Goal: Information Seeking & Learning: Learn about a topic

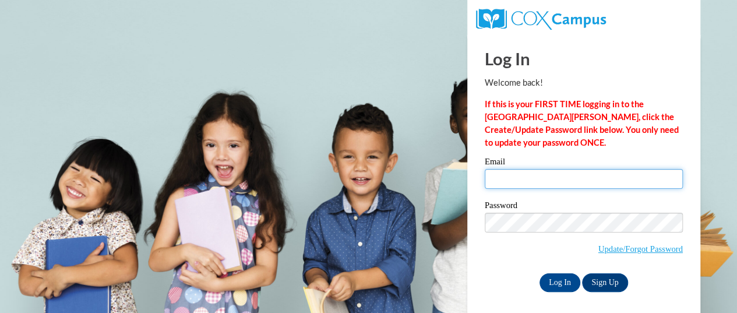
click at [550, 187] on input "Email" at bounding box center [584, 179] width 198 height 20
type input "mlmatz@butler.edu"
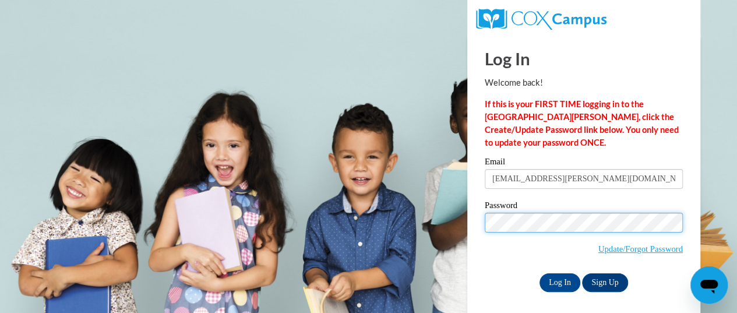
click at [539, 273] on input "Log In" at bounding box center [559, 282] width 41 height 19
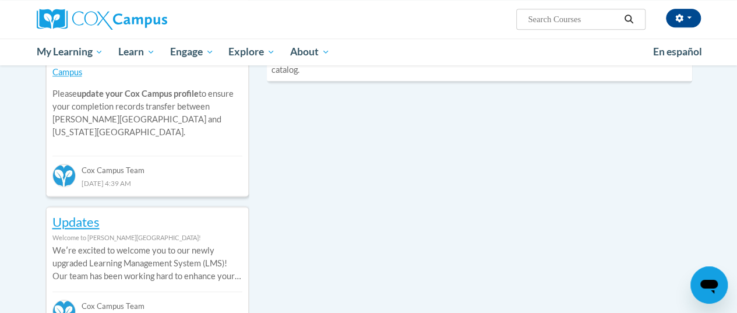
scroll to position [714, 0]
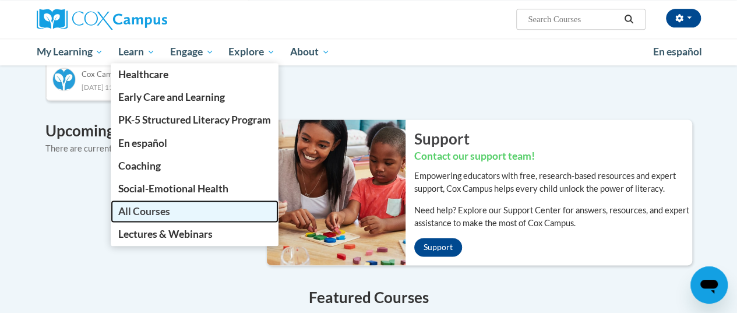
click at [147, 209] on span "All Courses" at bounding box center [144, 211] width 52 height 12
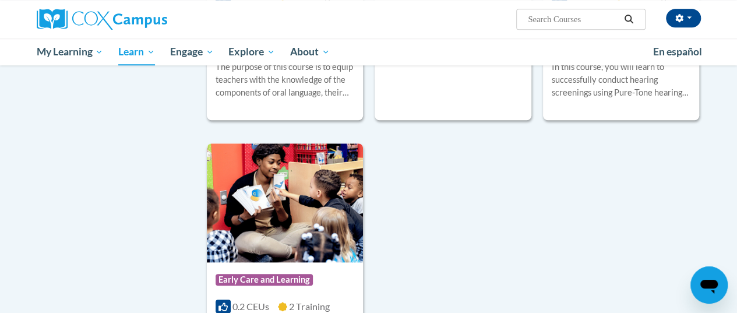
scroll to position [2824, 0]
